Goal: Transaction & Acquisition: Purchase product/service

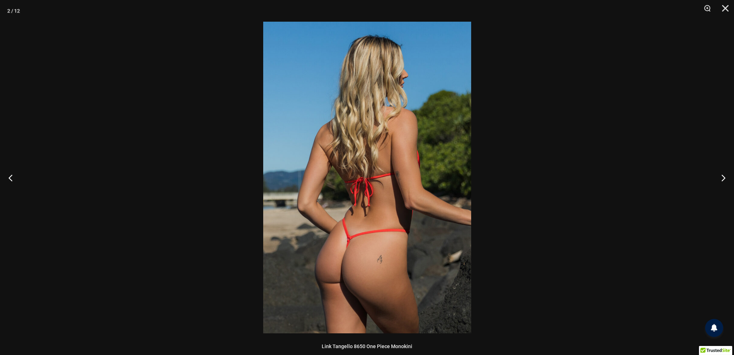
scroll to position [463, 0]
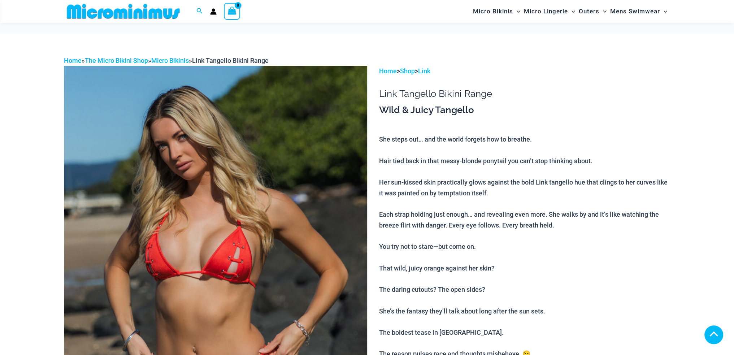
scroll to position [431, 0]
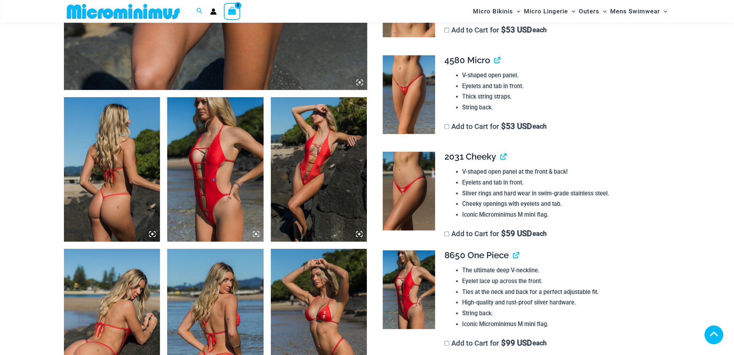
click at [134, 157] on img at bounding box center [112, 169] width 96 height 144
click at [152, 234] on icon at bounding box center [152, 234] width 2 height 2
